Goal: Task Accomplishment & Management: Complete application form

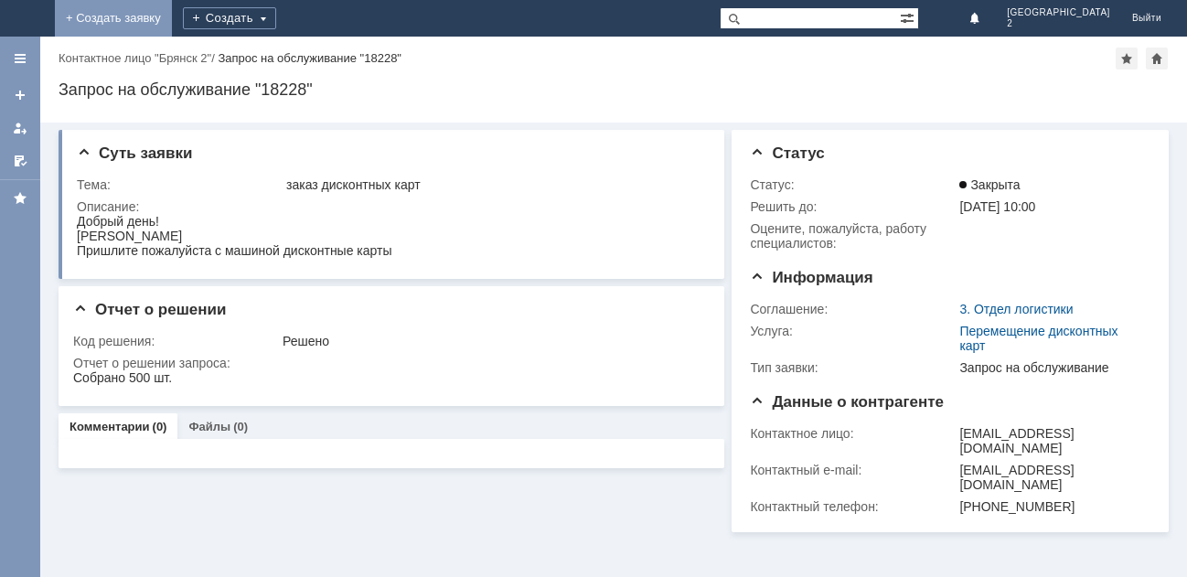
click at [172, 17] on link "+ Создать заявку" at bounding box center [113, 18] width 117 height 37
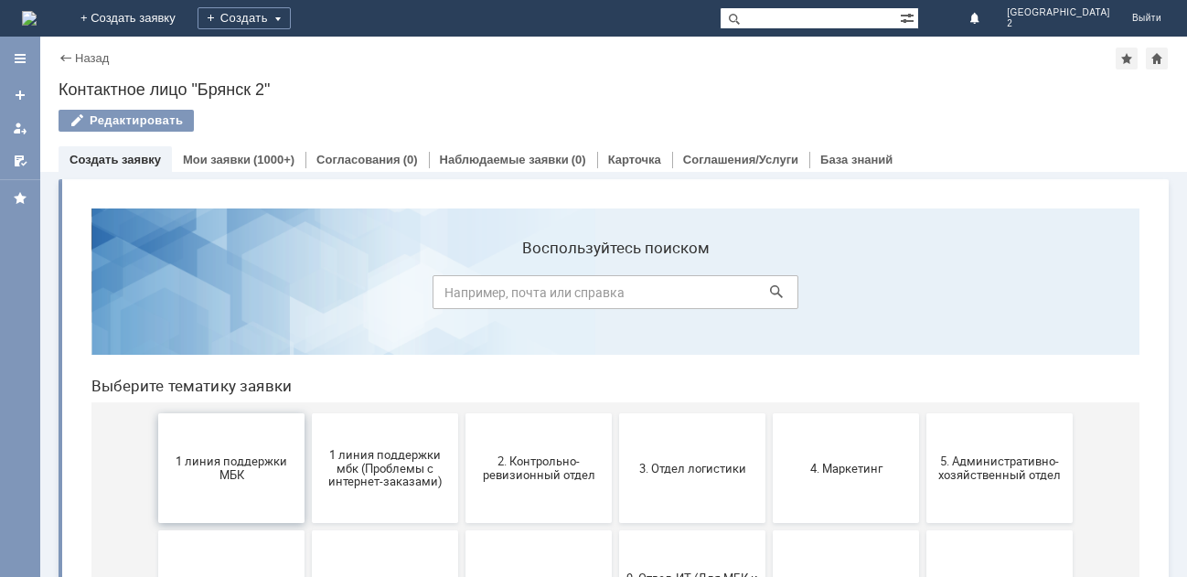
click at [198, 445] on button "1 линия поддержки МБК" at bounding box center [231, 468] width 146 height 110
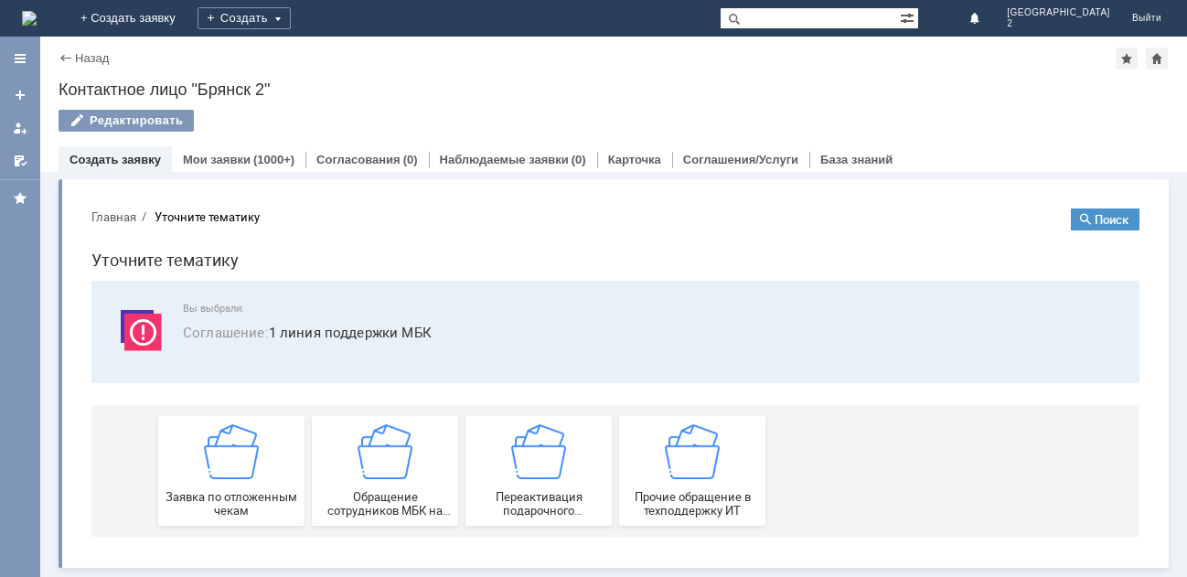
click at [198, 443] on div "Заявка по отложенным чекам" at bounding box center [231, 470] width 135 height 93
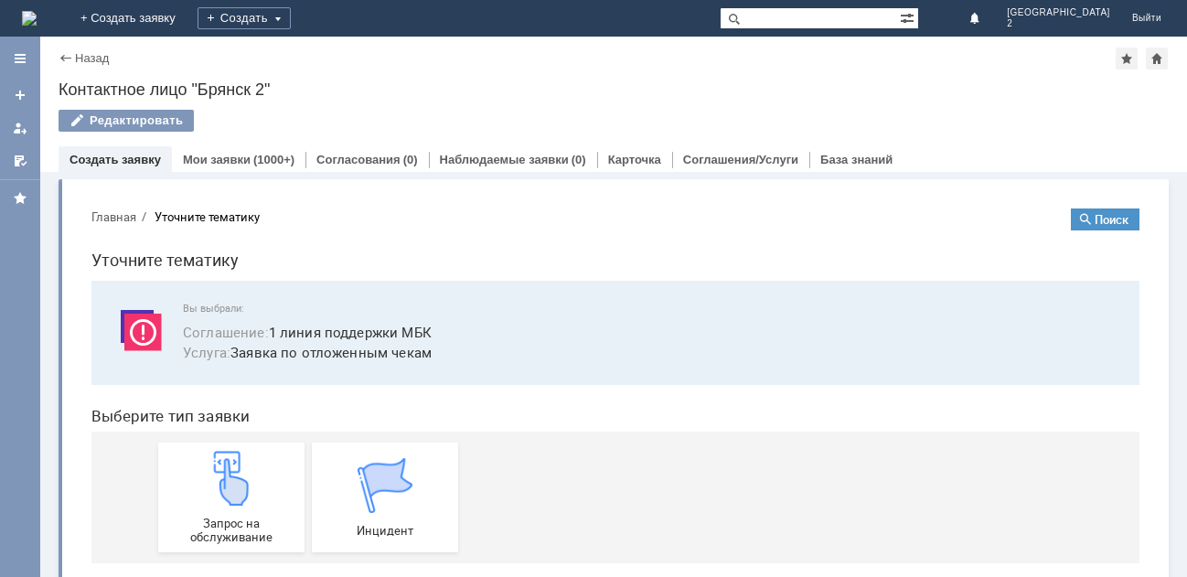
click at [198, 443] on link "Запрос на обслуживание" at bounding box center [231, 498] width 146 height 110
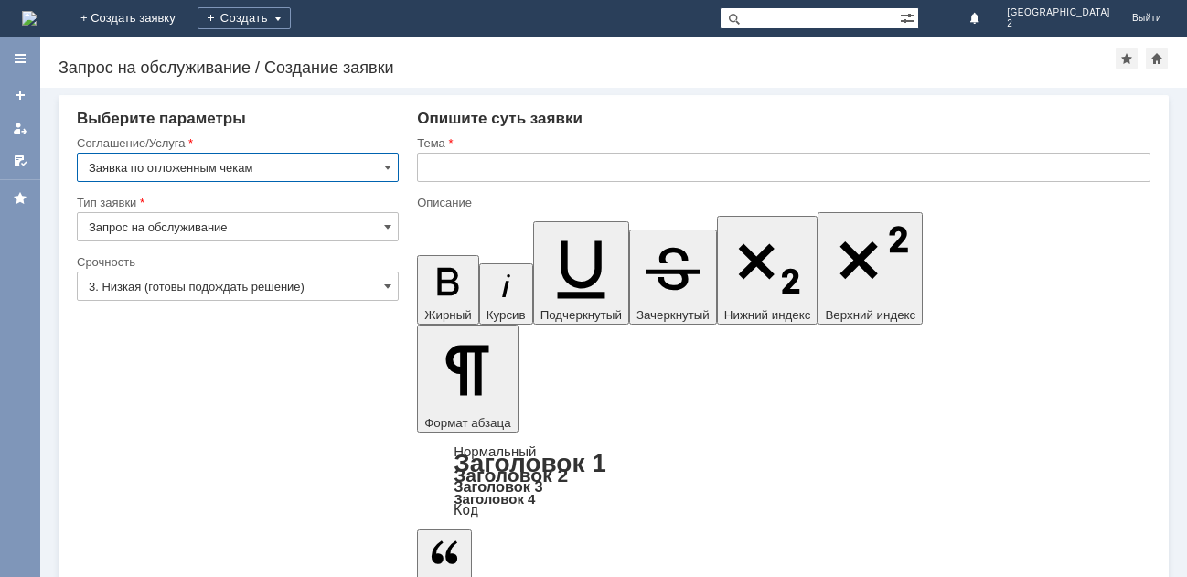
drag, startPoint x: 466, startPoint y: 165, endPoint x: 457, endPoint y: 177, distance: 14.5
click at [460, 172] on input "text" at bounding box center [784, 167] width 734 height 29
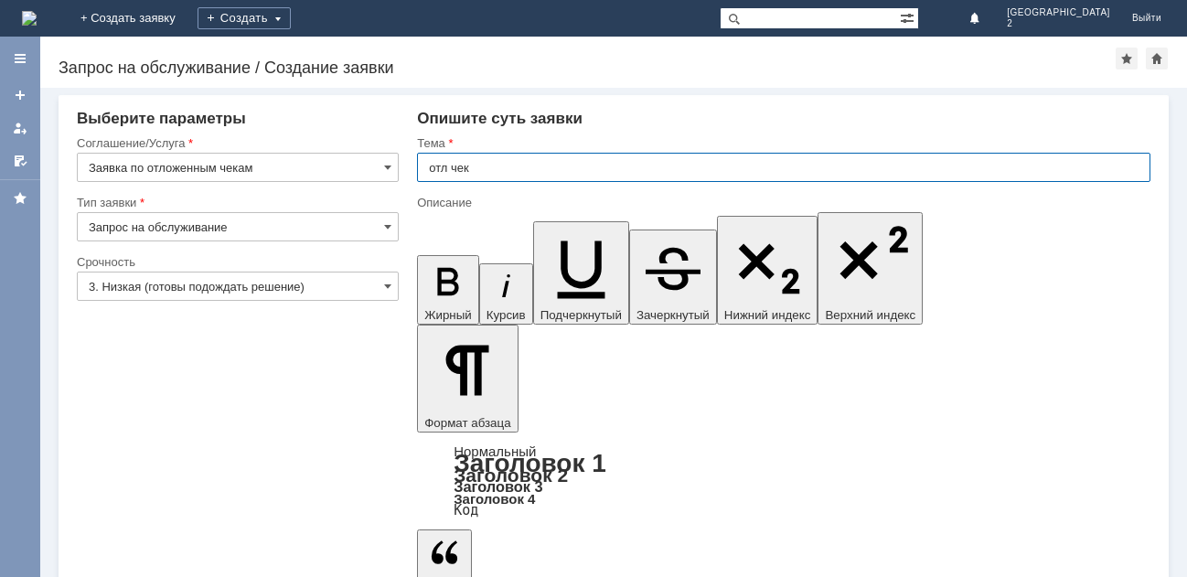
type input "отл чек"
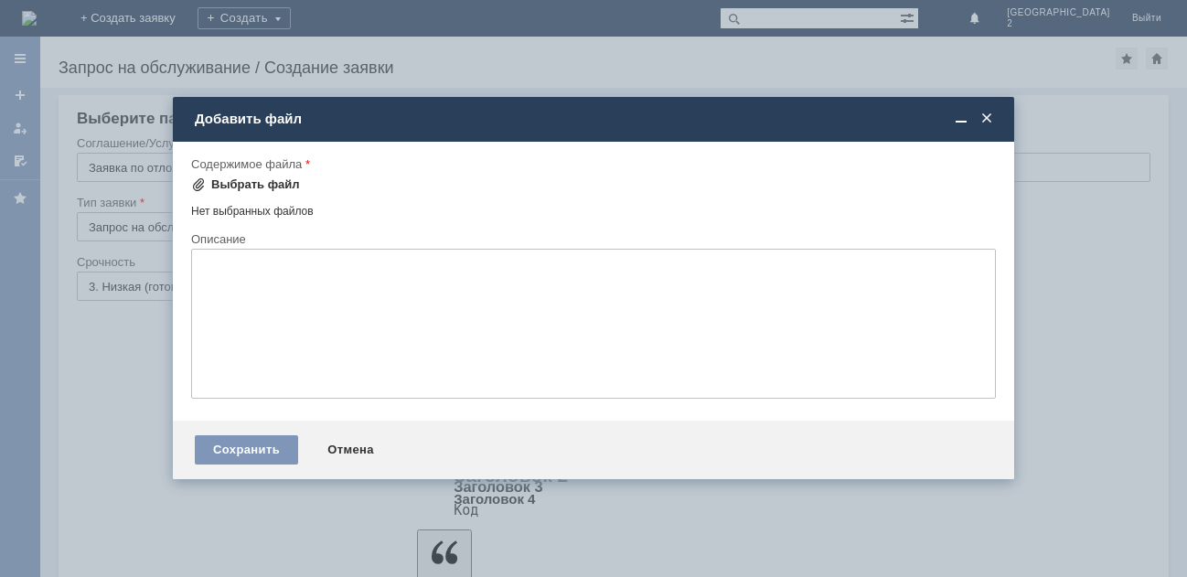
click at [246, 179] on div "Выбрать файл" at bounding box center [255, 184] width 89 height 15
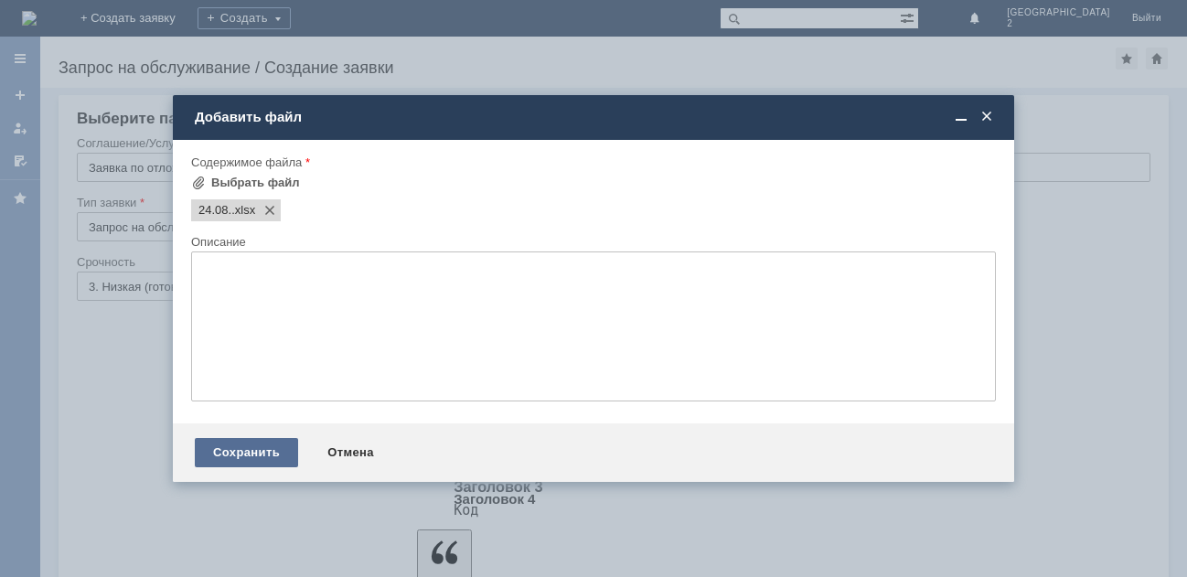
click at [235, 456] on div "Сохранить" at bounding box center [246, 452] width 103 height 29
